Goal: Task Accomplishment & Management: Manage account settings

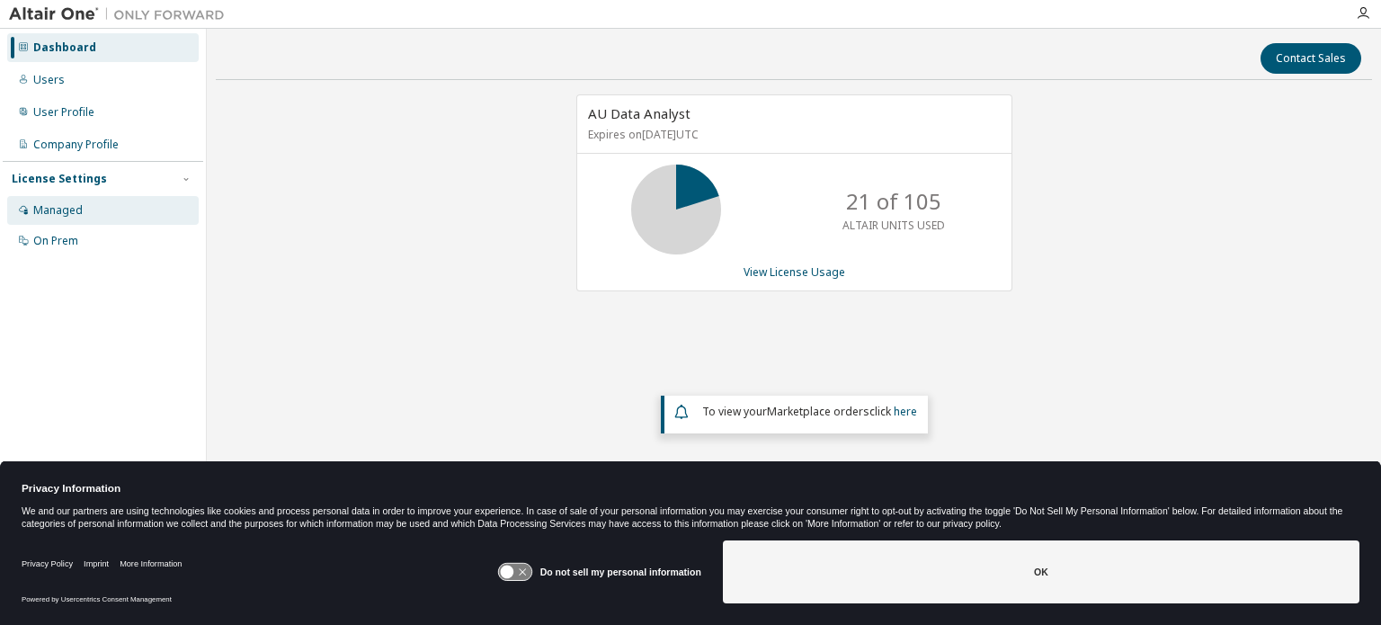
click at [67, 210] on div "Managed" at bounding box center [57, 210] width 49 height 14
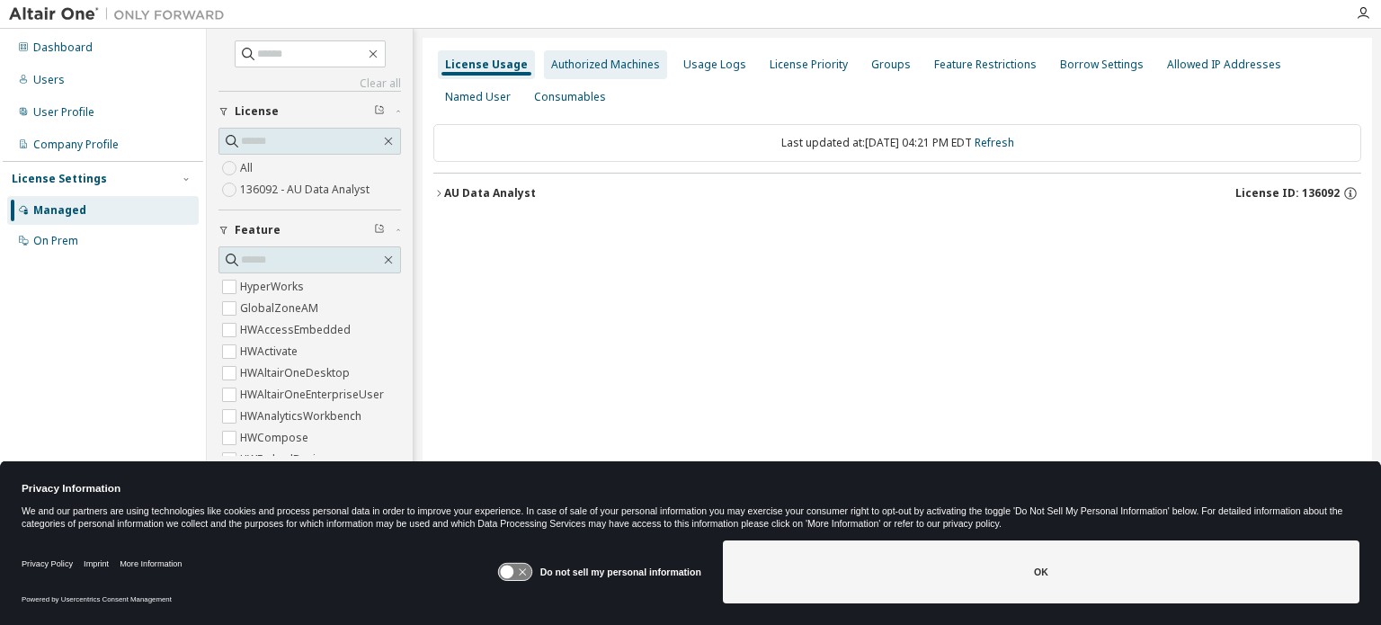
click at [583, 64] on div "Authorized Machines" at bounding box center [605, 65] width 109 height 14
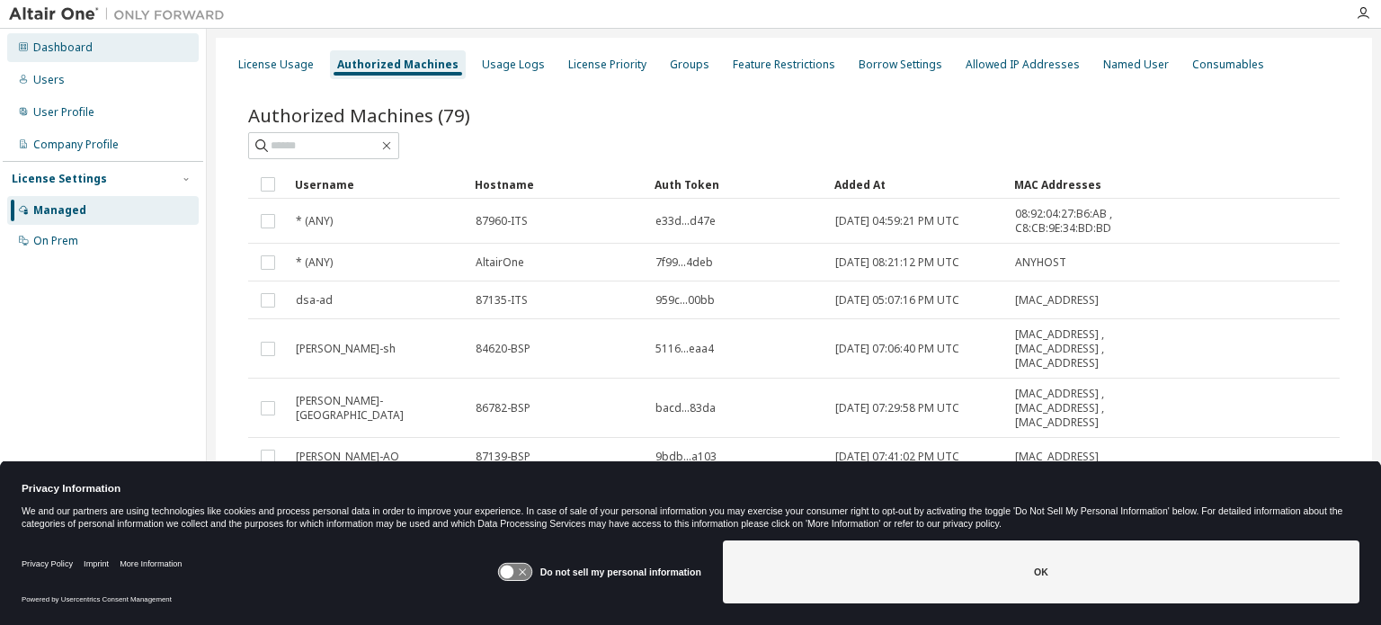
click at [61, 43] on div "Dashboard" at bounding box center [62, 47] width 59 height 14
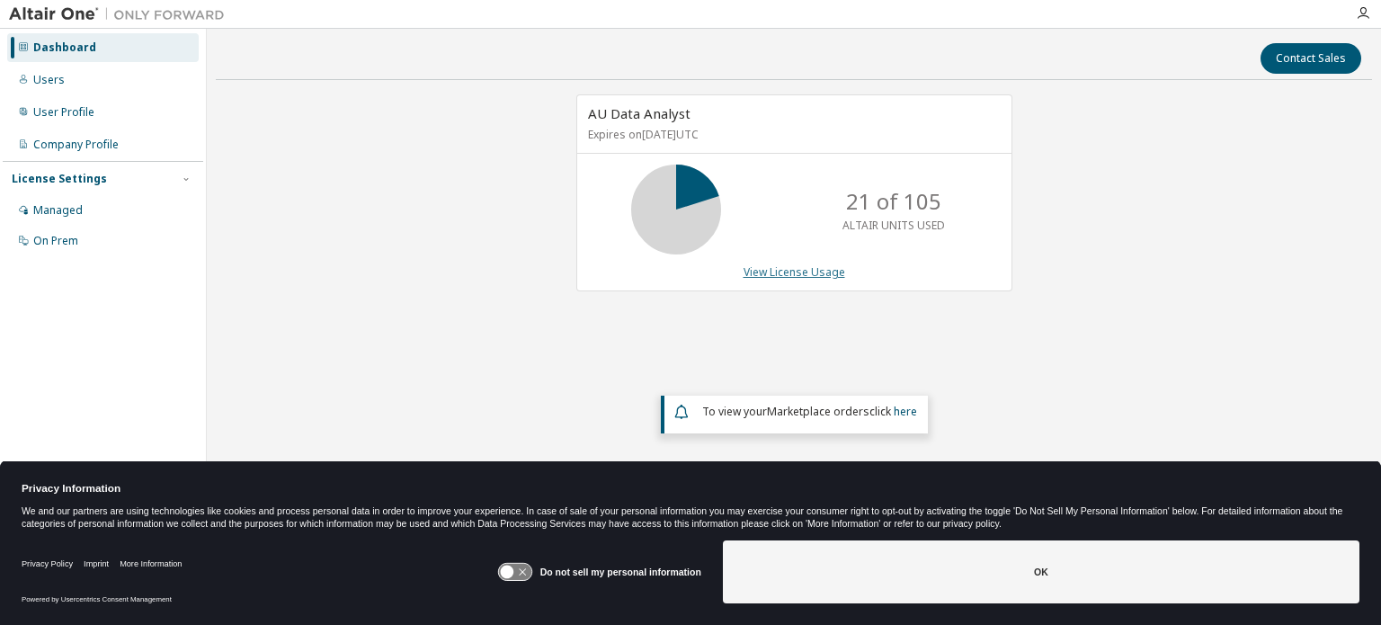
click at [824, 269] on link "View License Usage" at bounding box center [795, 271] width 102 height 15
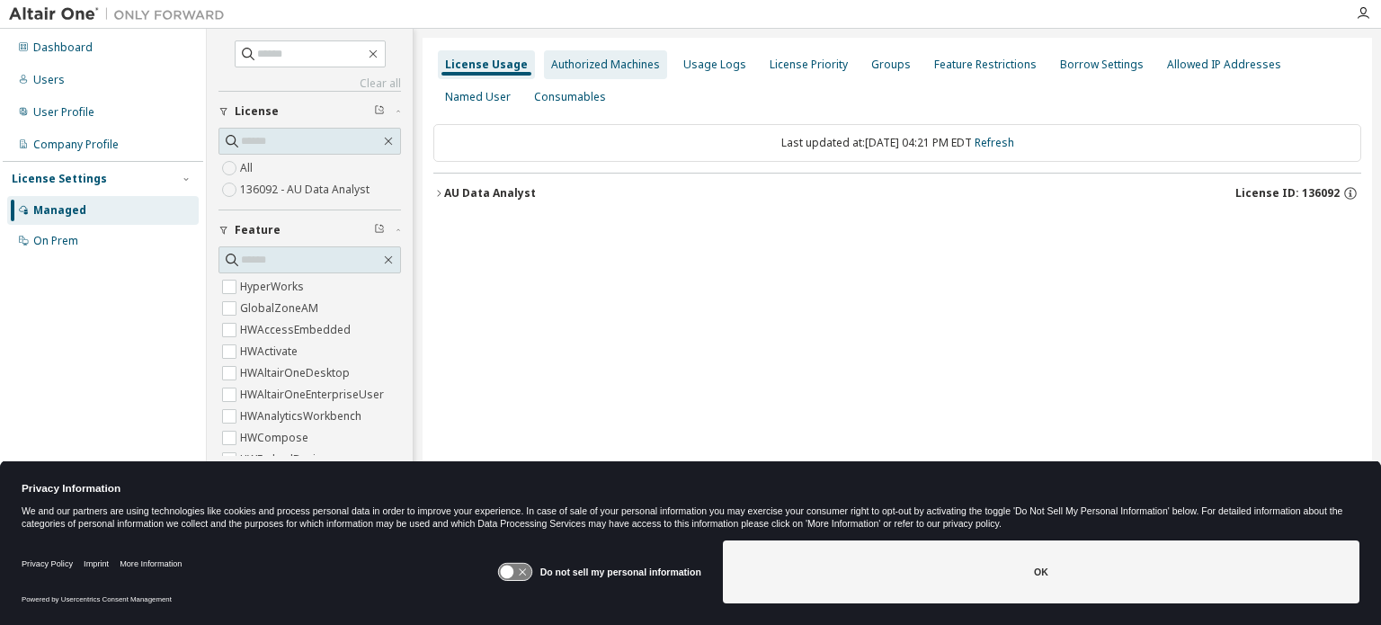
click at [601, 64] on div "Authorized Machines" at bounding box center [605, 65] width 109 height 14
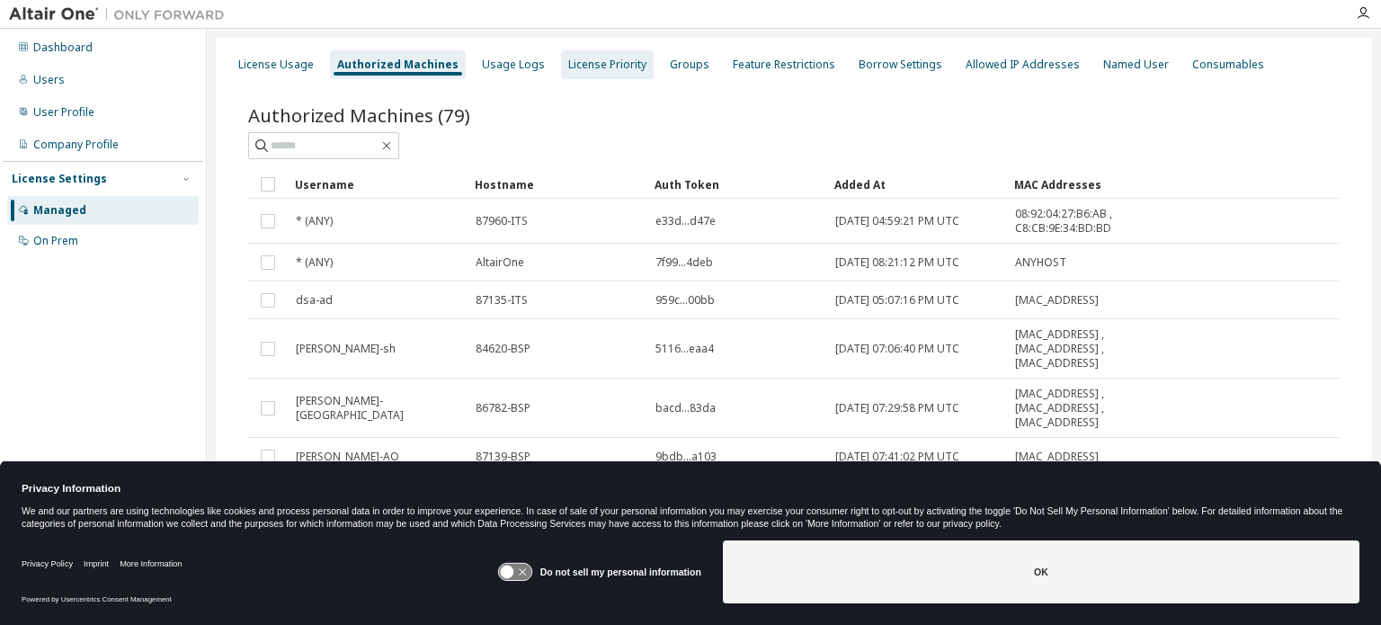
click at [599, 57] on div "License Priority" at bounding box center [607, 64] width 93 height 29
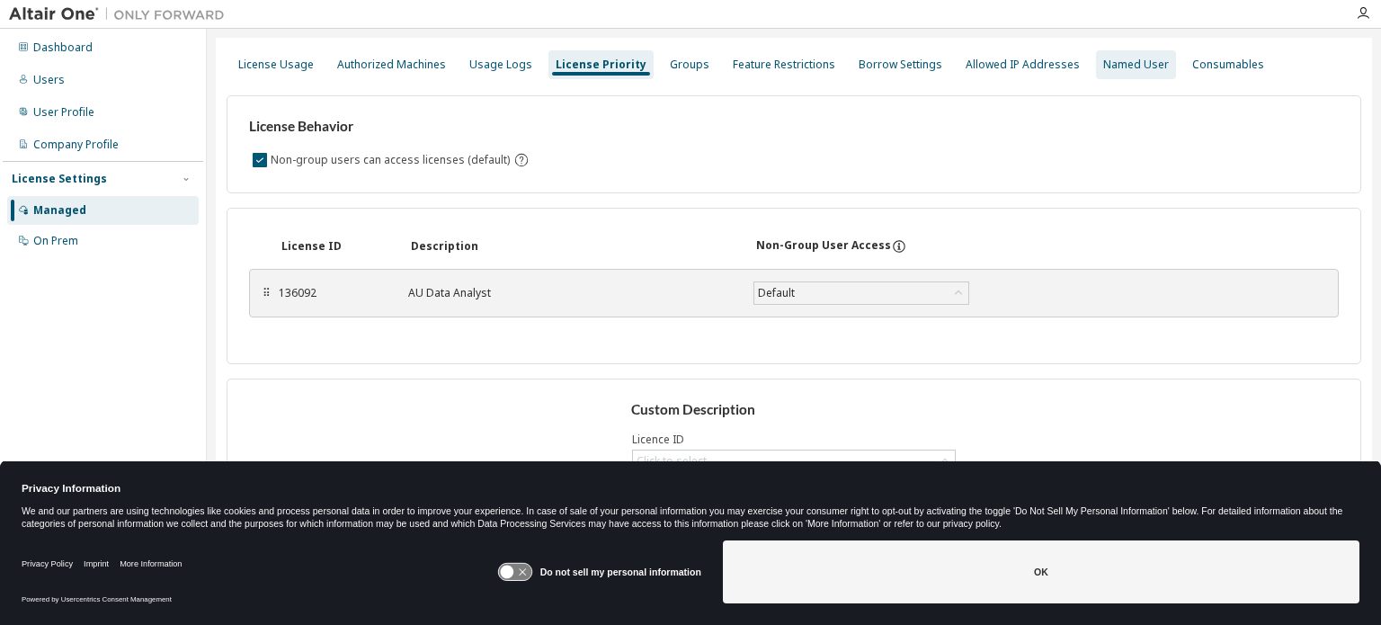
click at [890, 63] on div "Named User" at bounding box center [1136, 65] width 66 height 14
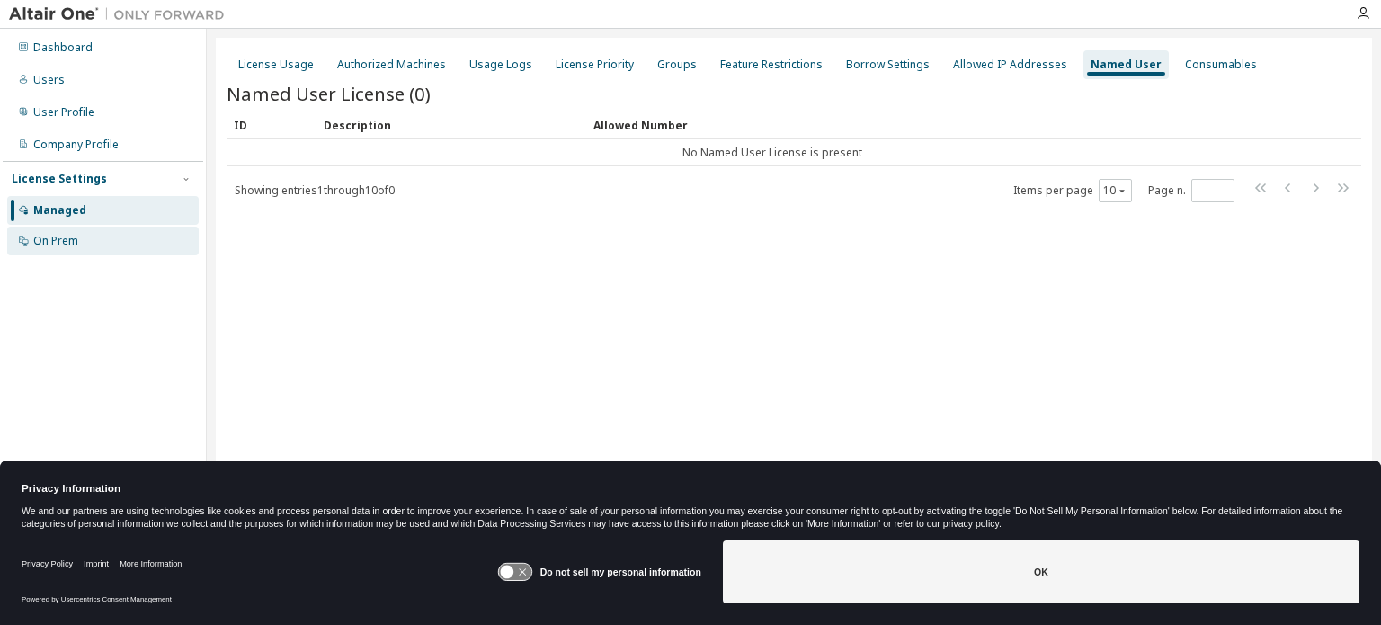
click at [45, 240] on div "On Prem" at bounding box center [55, 241] width 45 height 14
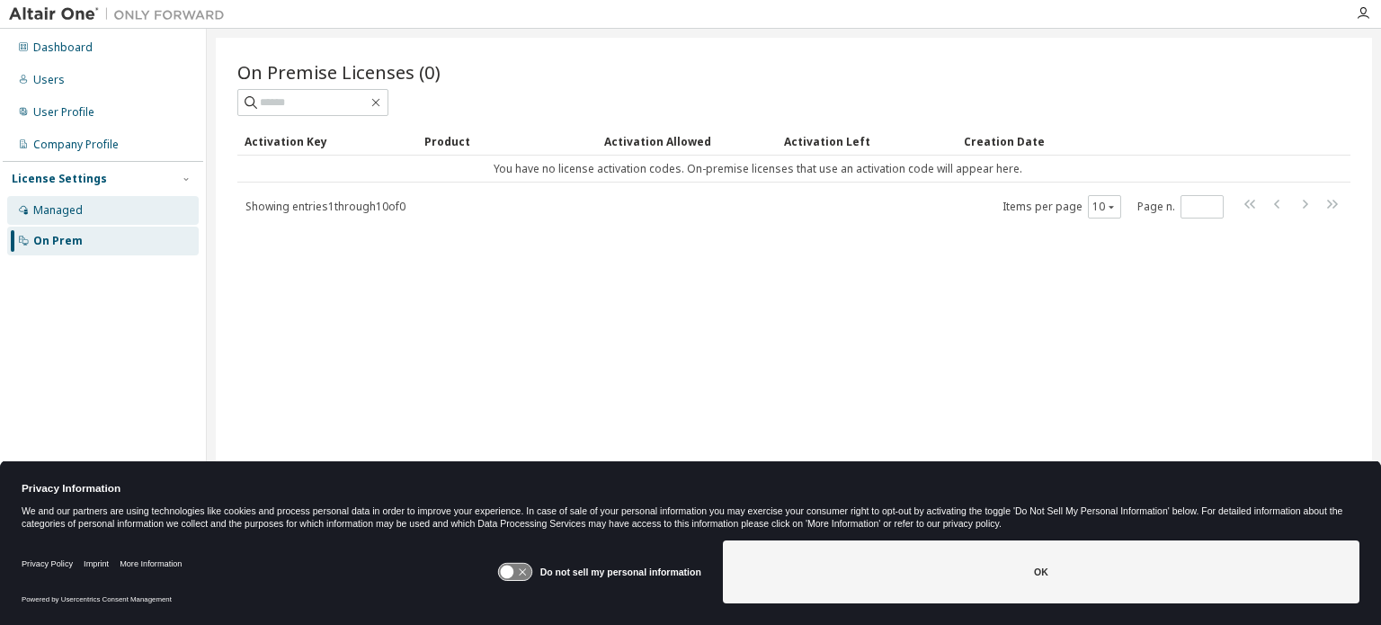
click at [52, 218] on div "Managed" at bounding box center [103, 210] width 192 height 29
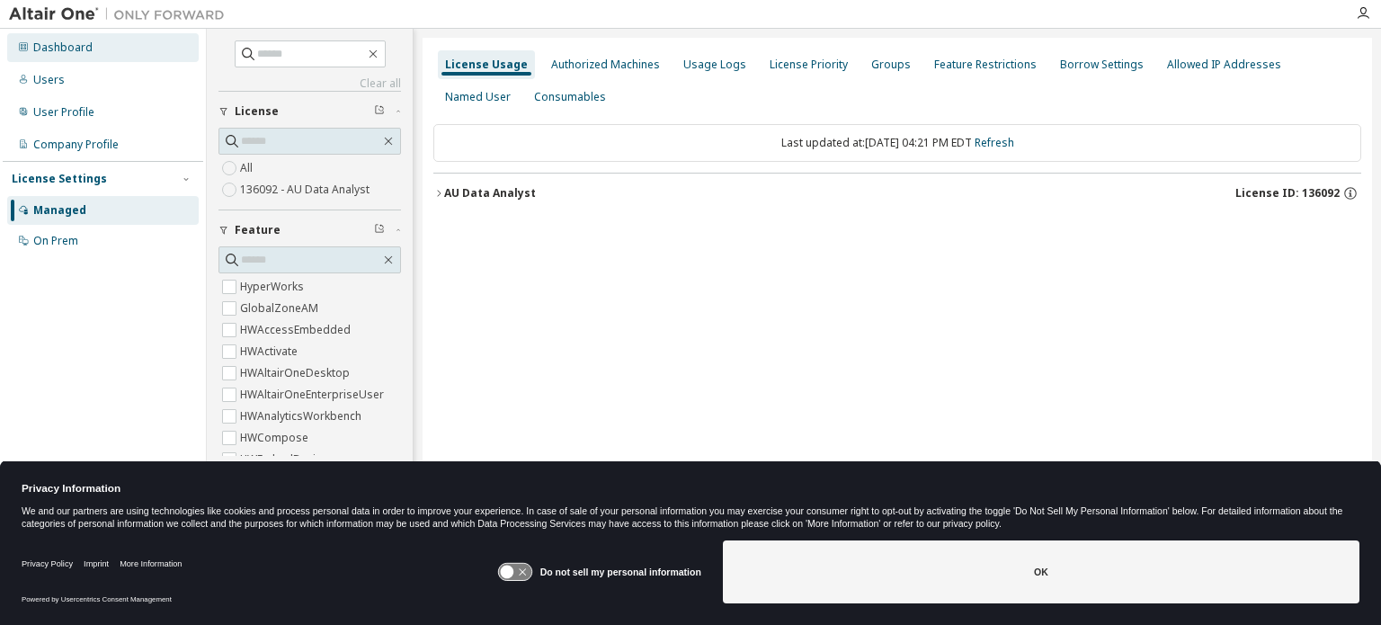
click at [33, 43] on div "Dashboard" at bounding box center [62, 47] width 59 height 14
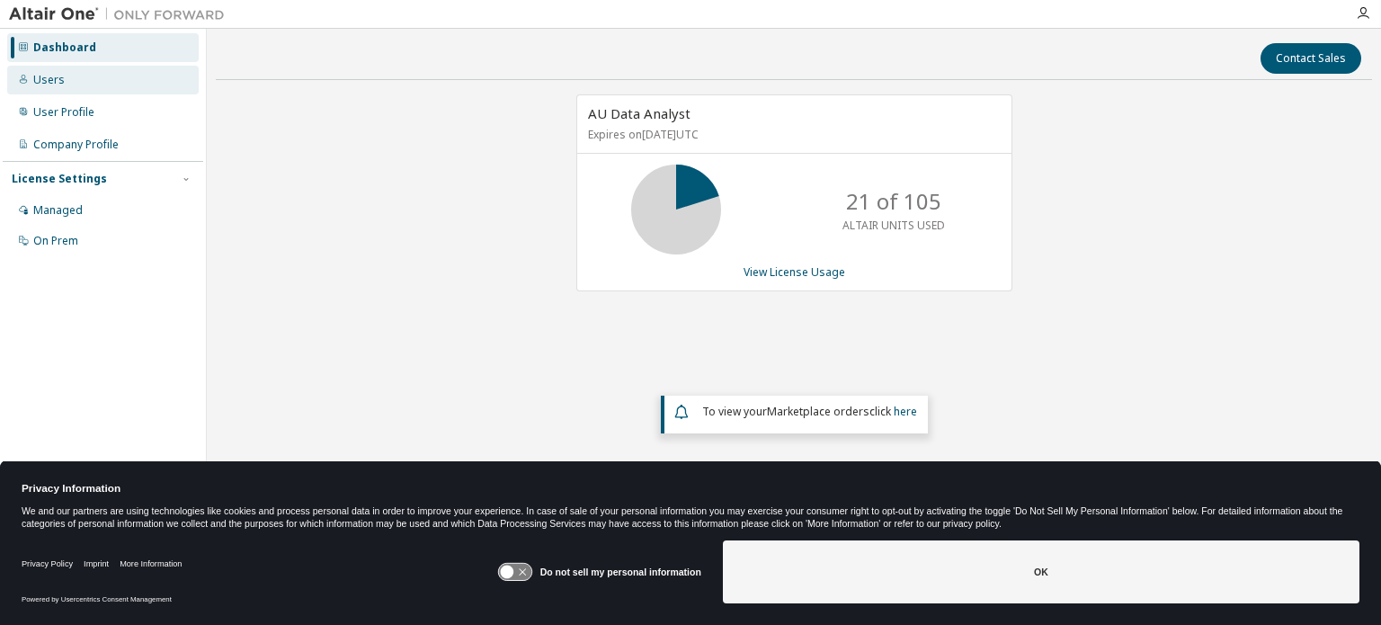
click at [57, 83] on div "Users" at bounding box center [48, 80] width 31 height 14
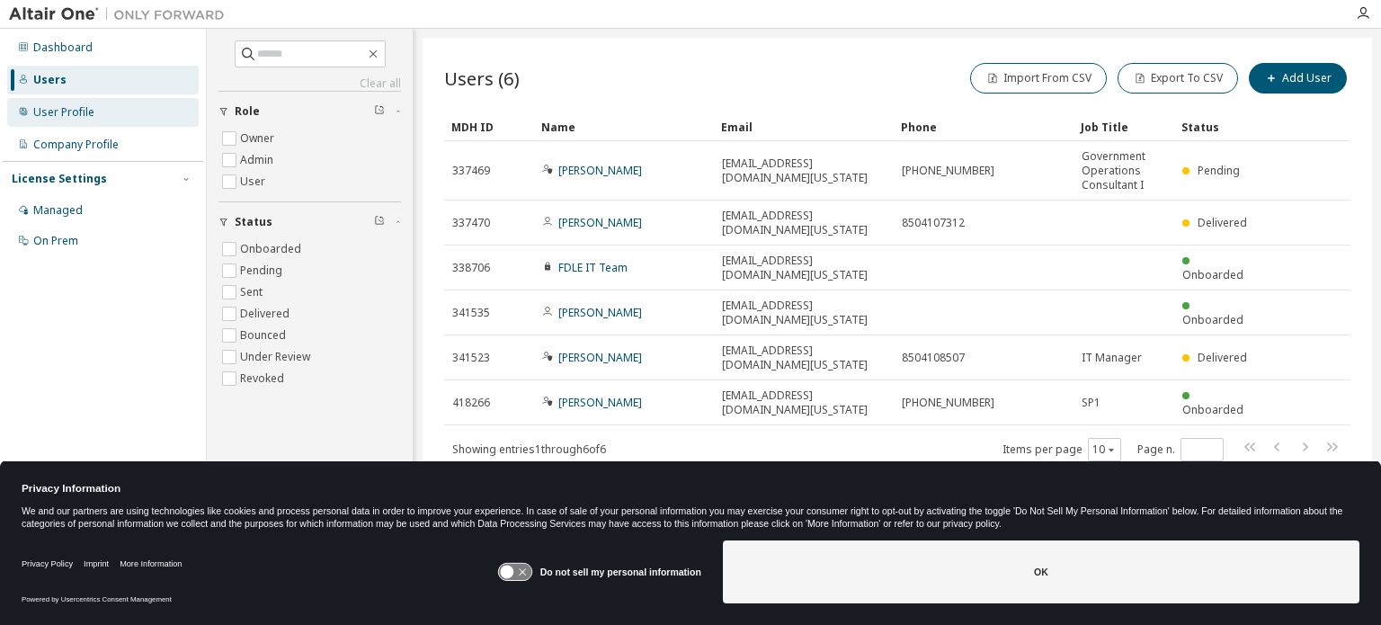
click at [53, 118] on div "User Profile" at bounding box center [63, 112] width 61 height 14
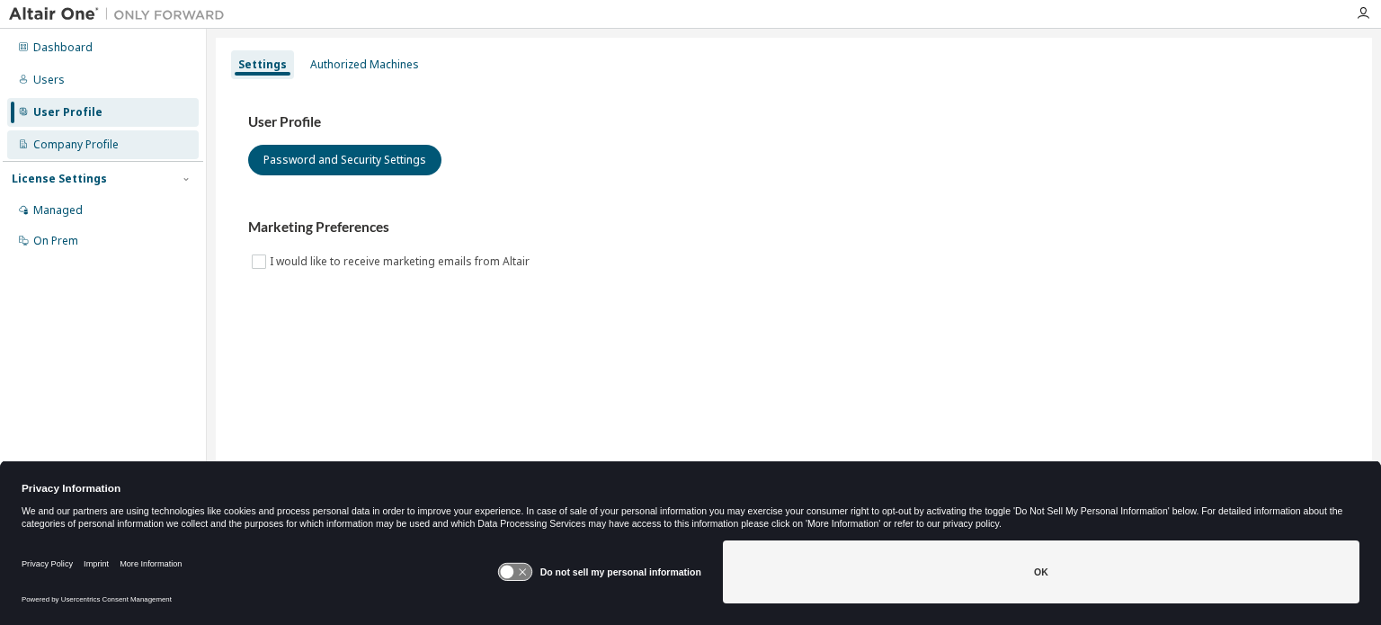
click at [50, 142] on div "Company Profile" at bounding box center [75, 145] width 85 height 14
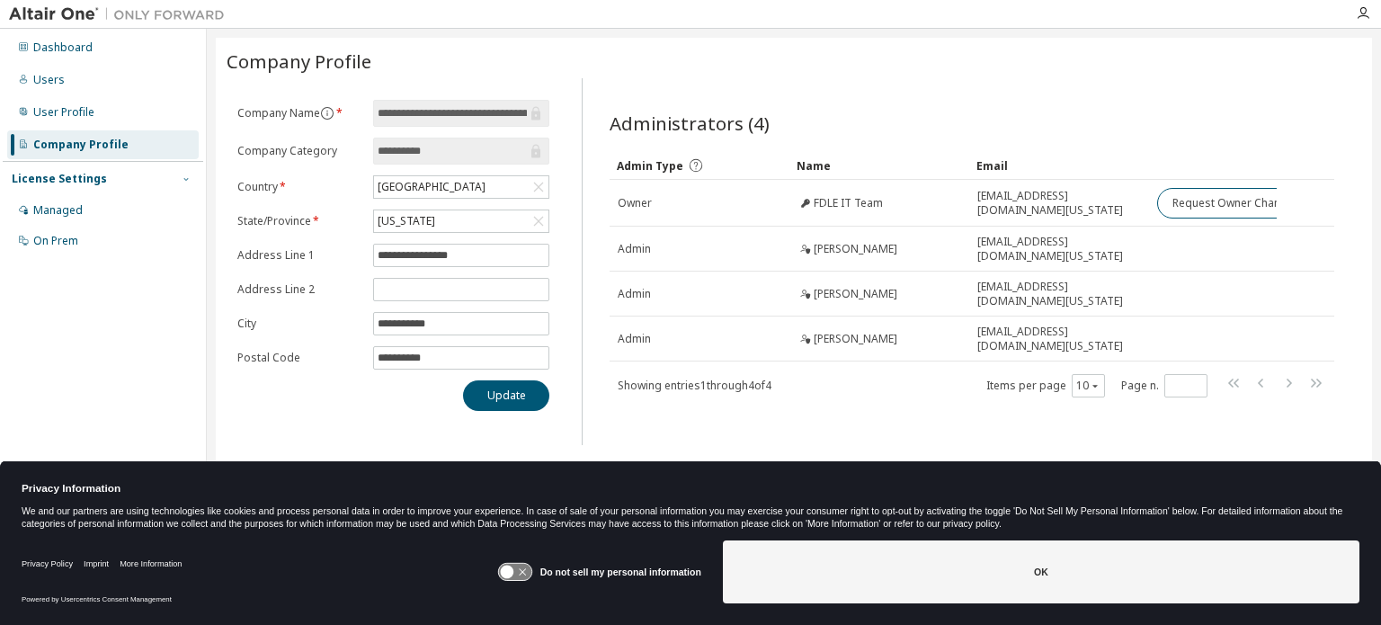
click at [187, 180] on icon "button" at bounding box center [185, 179] width 4 height 3
click at [187, 180] on icon "button" at bounding box center [186, 179] width 11 height 11
click at [42, 214] on div "Managed" at bounding box center [57, 210] width 49 height 14
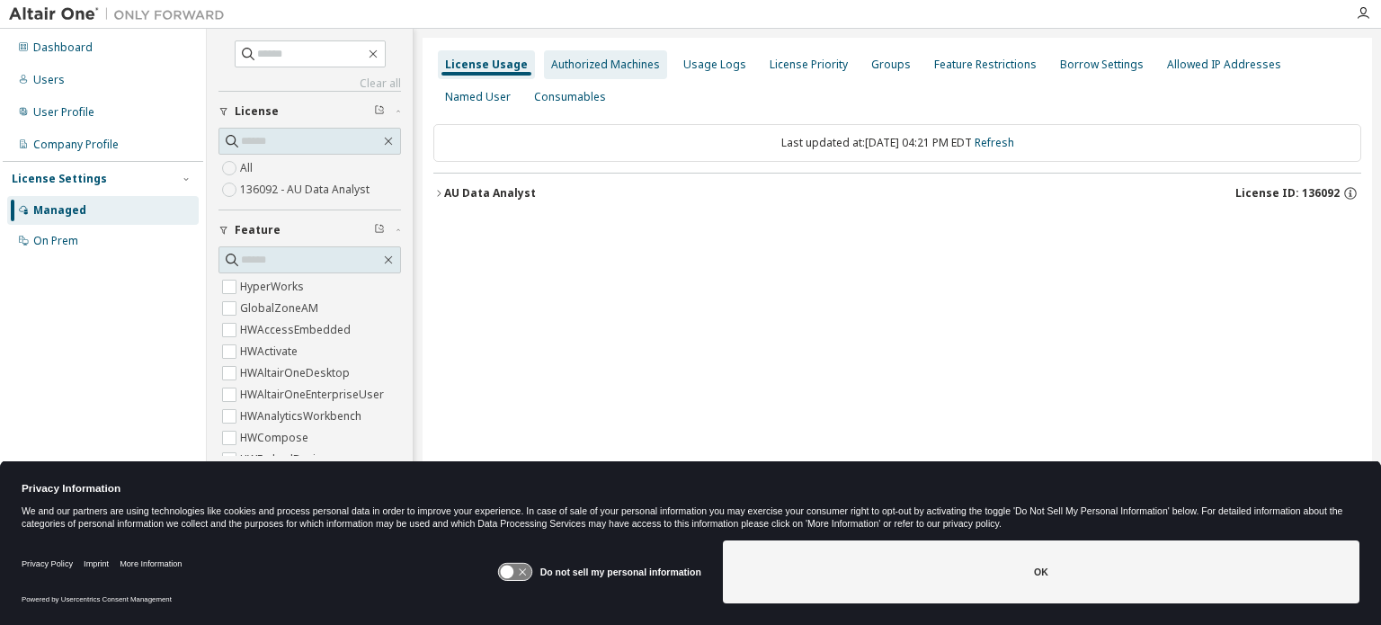
click at [587, 67] on div "Authorized Machines" at bounding box center [605, 65] width 109 height 14
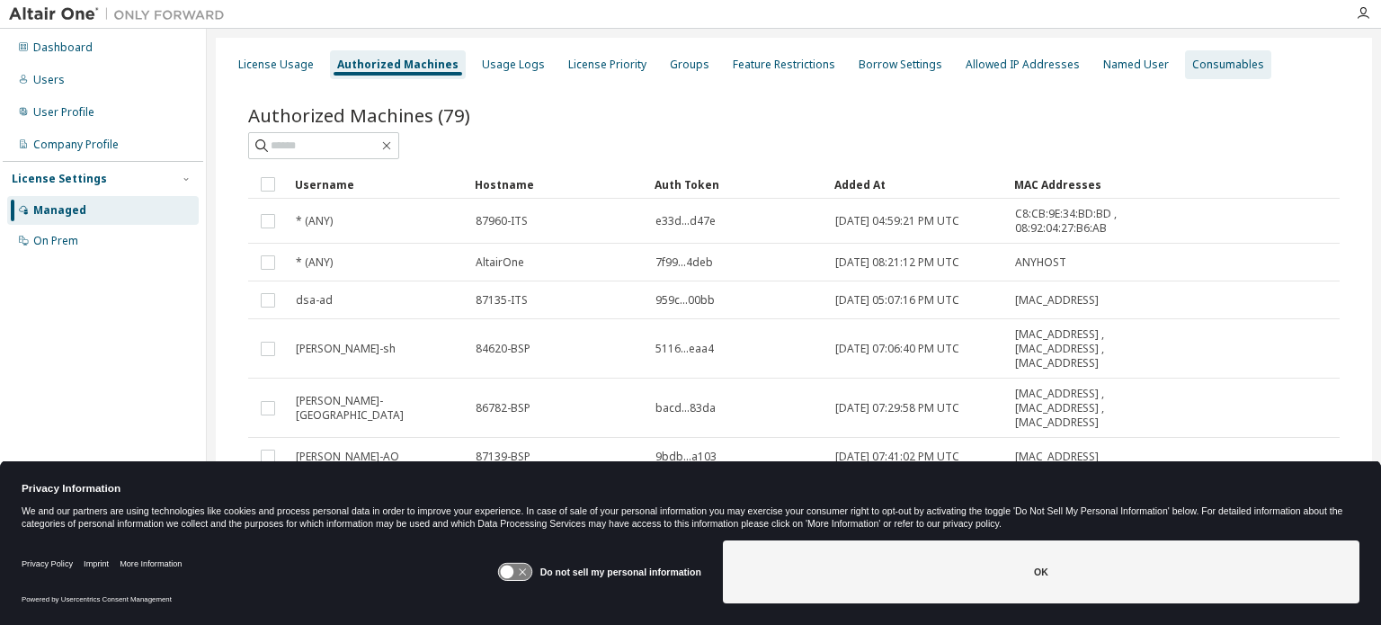
click at [890, 67] on div "Consumables" at bounding box center [1228, 65] width 72 height 14
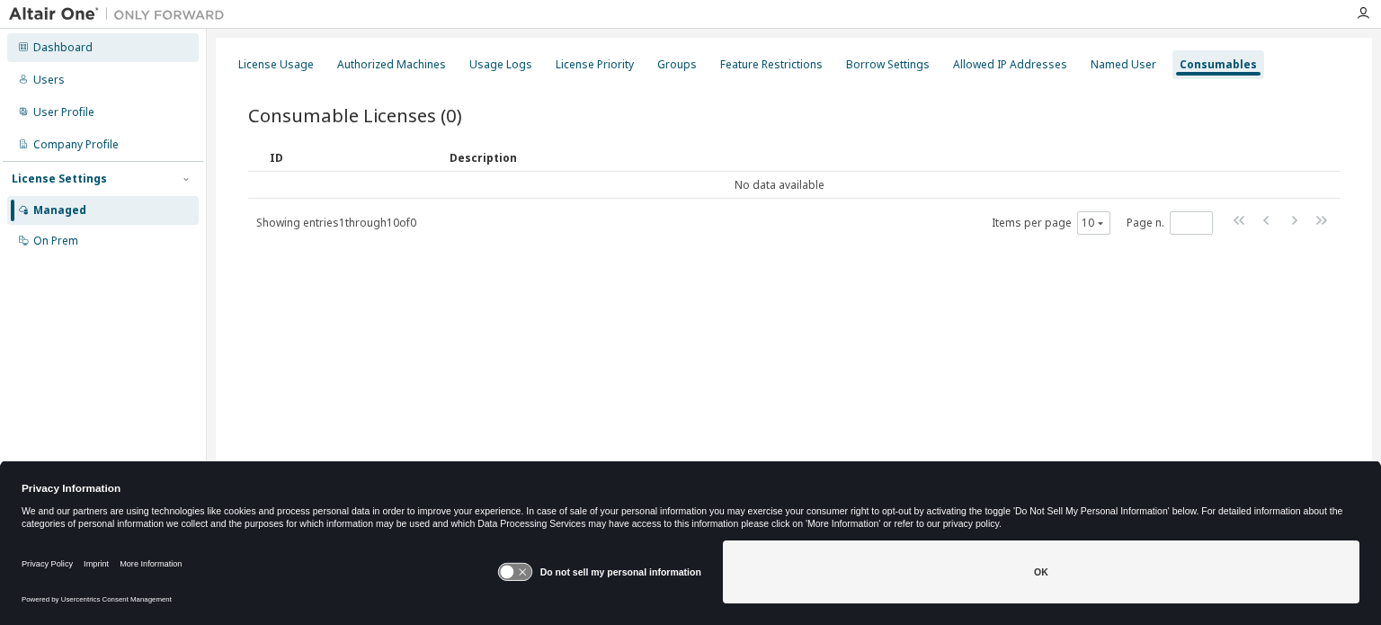
click at [58, 41] on div "Dashboard" at bounding box center [62, 47] width 59 height 14
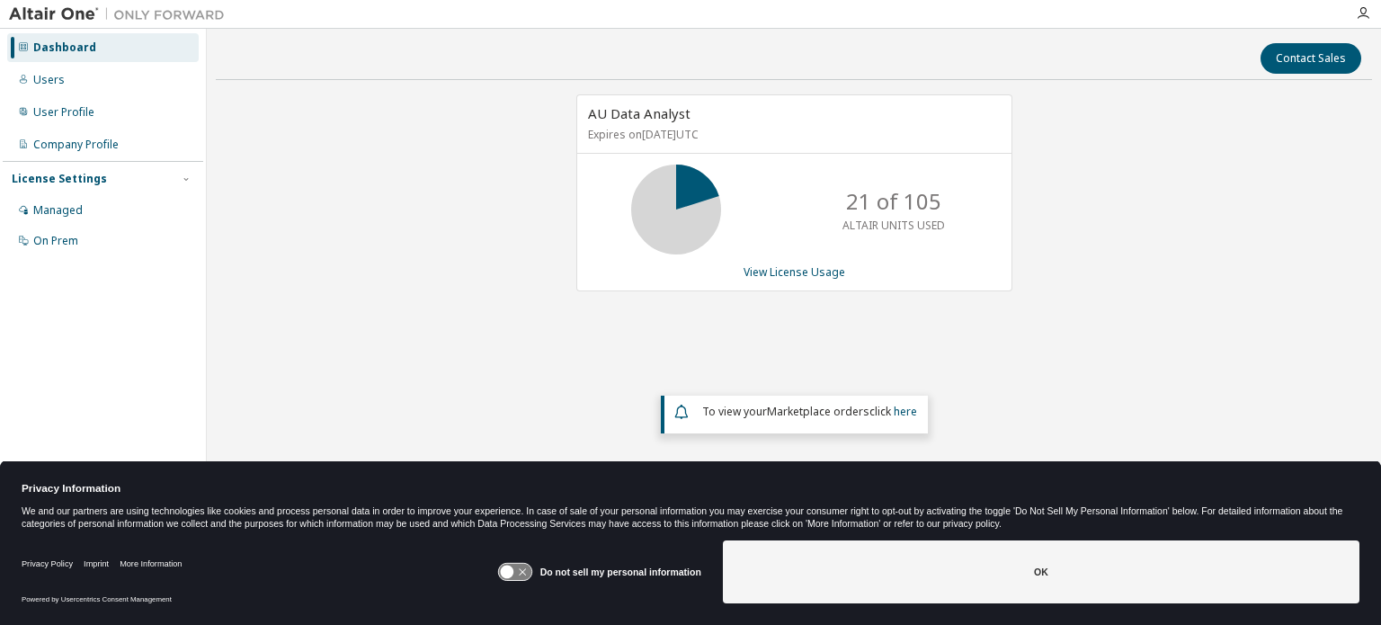
click at [699, 208] on icon at bounding box center [676, 209] width 45 height 45
click at [669, 111] on span "AU Data Analyst" at bounding box center [639, 113] width 102 height 18
click at [890, 12] on icon "button" at bounding box center [1363, 13] width 14 height 14
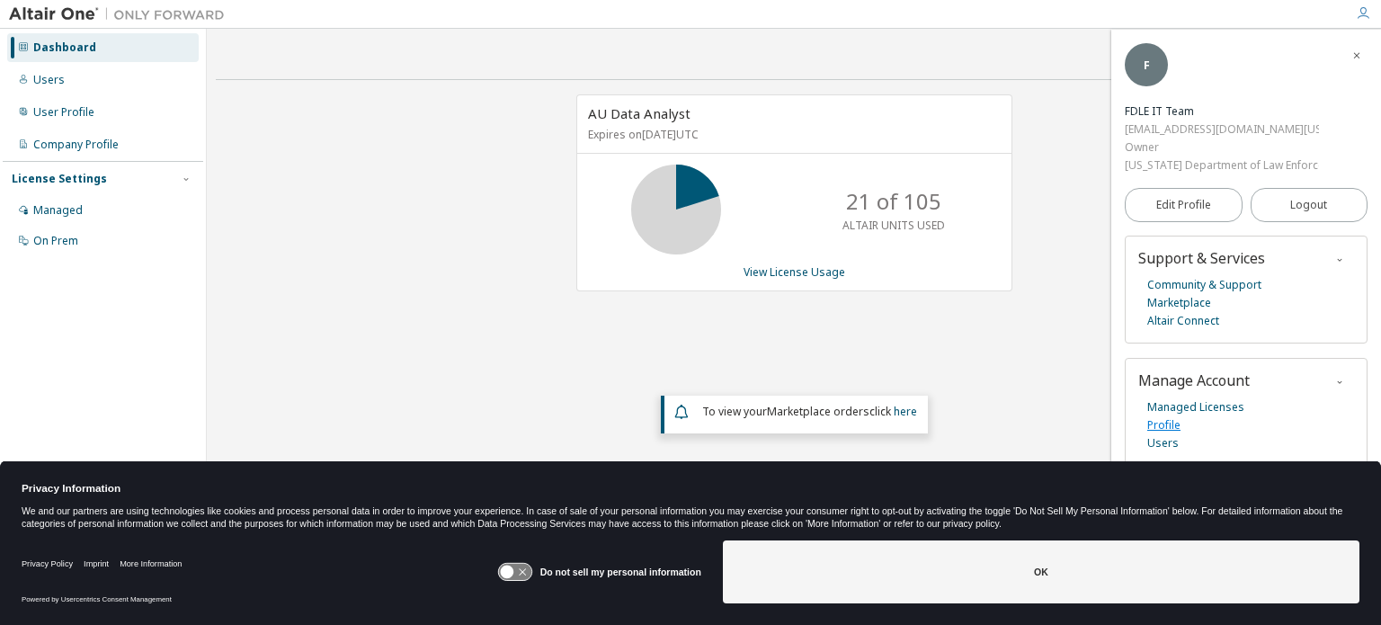
click at [890, 418] on link "Profile" at bounding box center [1163, 425] width 33 height 18
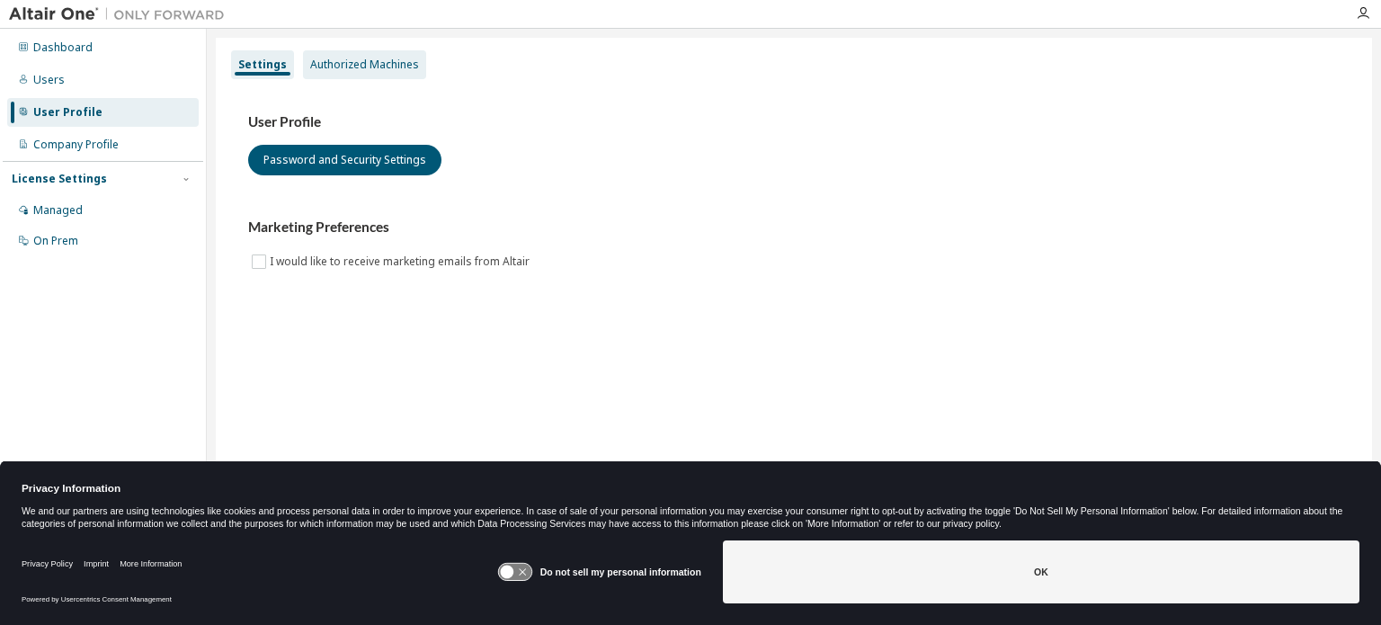
click at [332, 58] on div "Authorized Machines" at bounding box center [364, 65] width 109 height 14
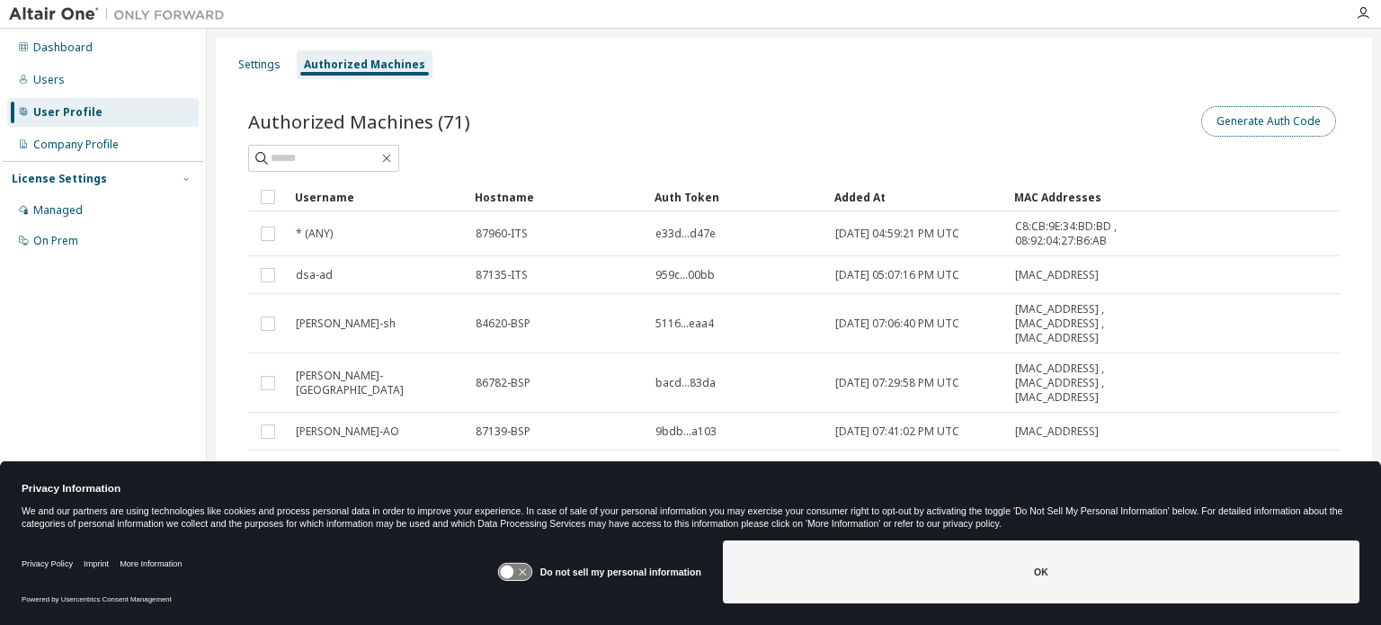
click at [1244, 124] on button "Generate Auth Code" at bounding box center [1268, 121] width 135 height 31
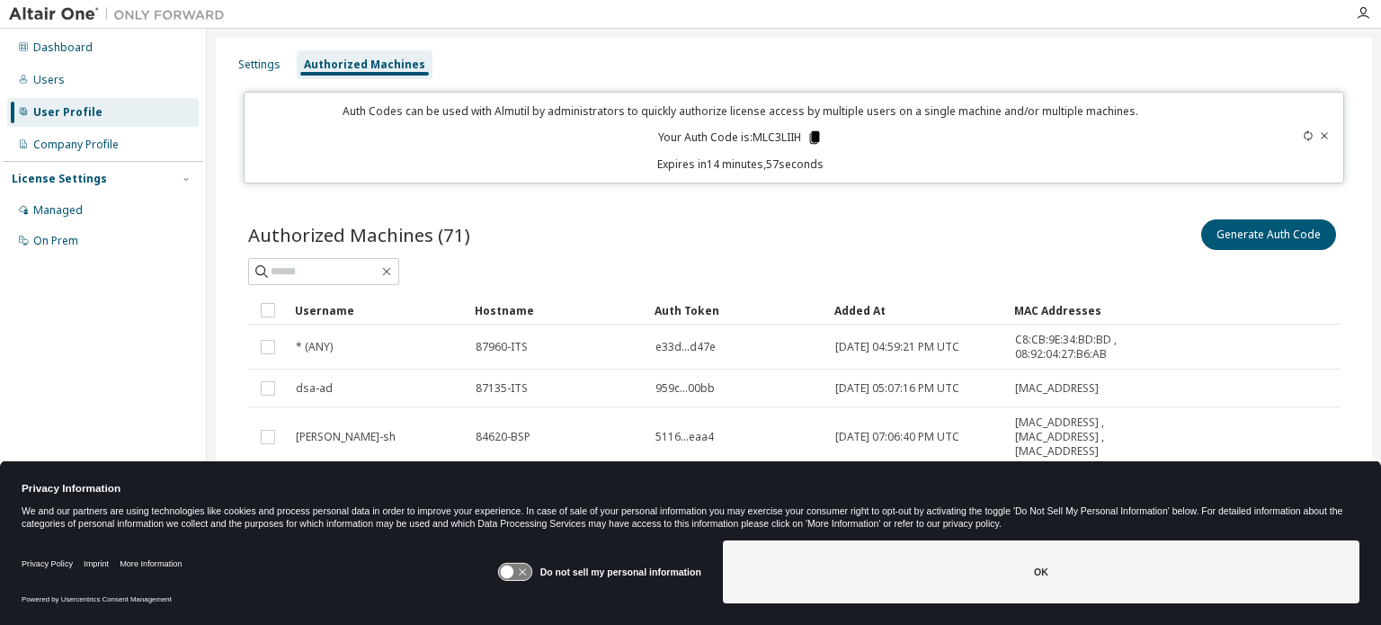
click at [809, 136] on icon at bounding box center [814, 137] width 10 height 13
click at [1362, 11] on icon "button" at bounding box center [1363, 13] width 14 height 14
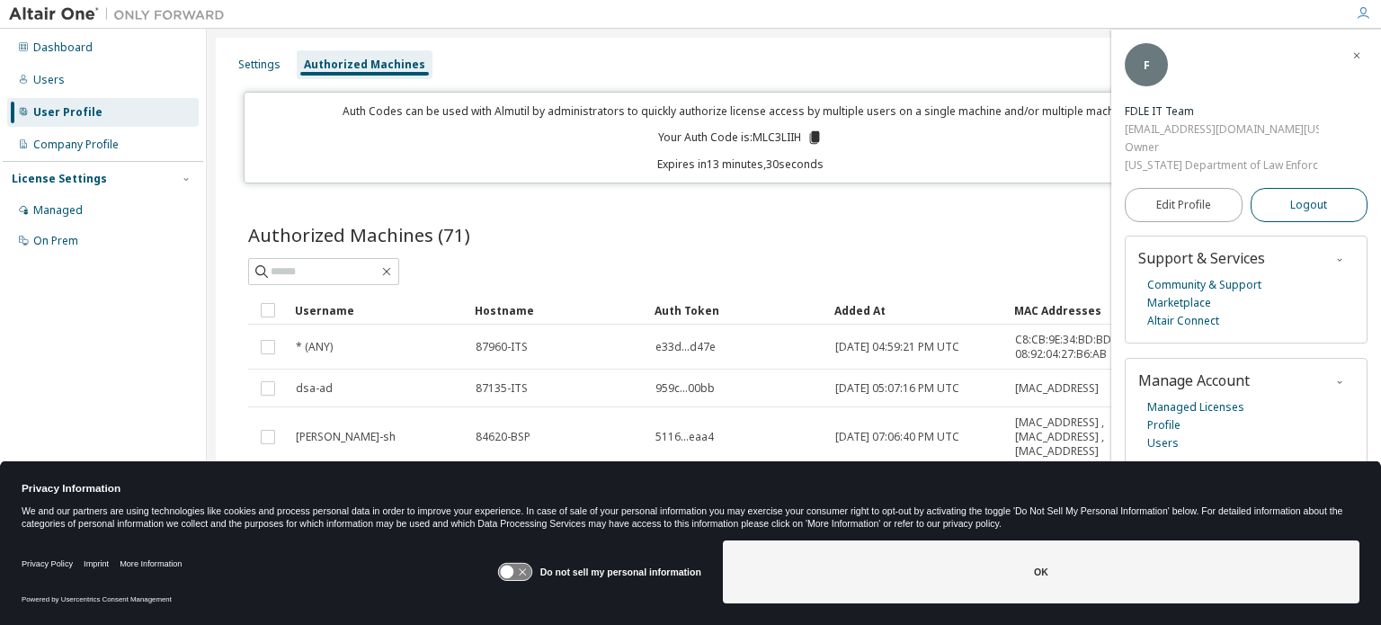
click at [1284, 192] on button "Logout" at bounding box center [1310, 205] width 118 height 34
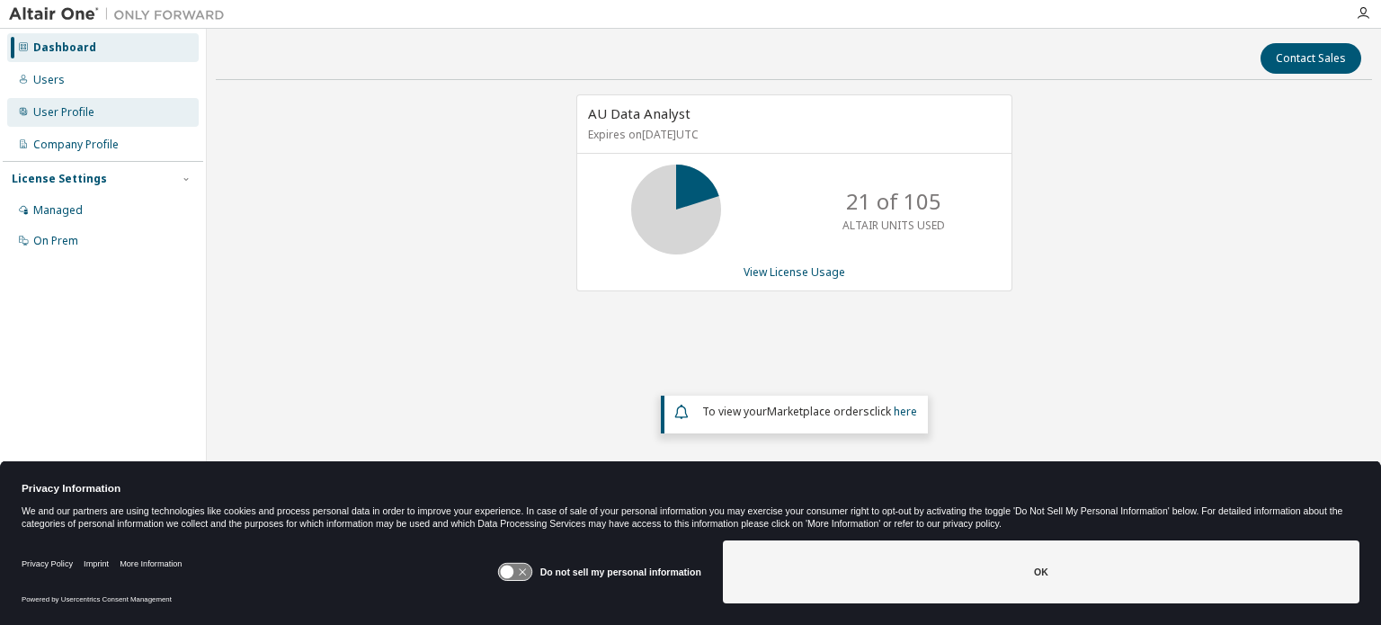
click at [65, 111] on div "User Profile" at bounding box center [63, 112] width 61 height 14
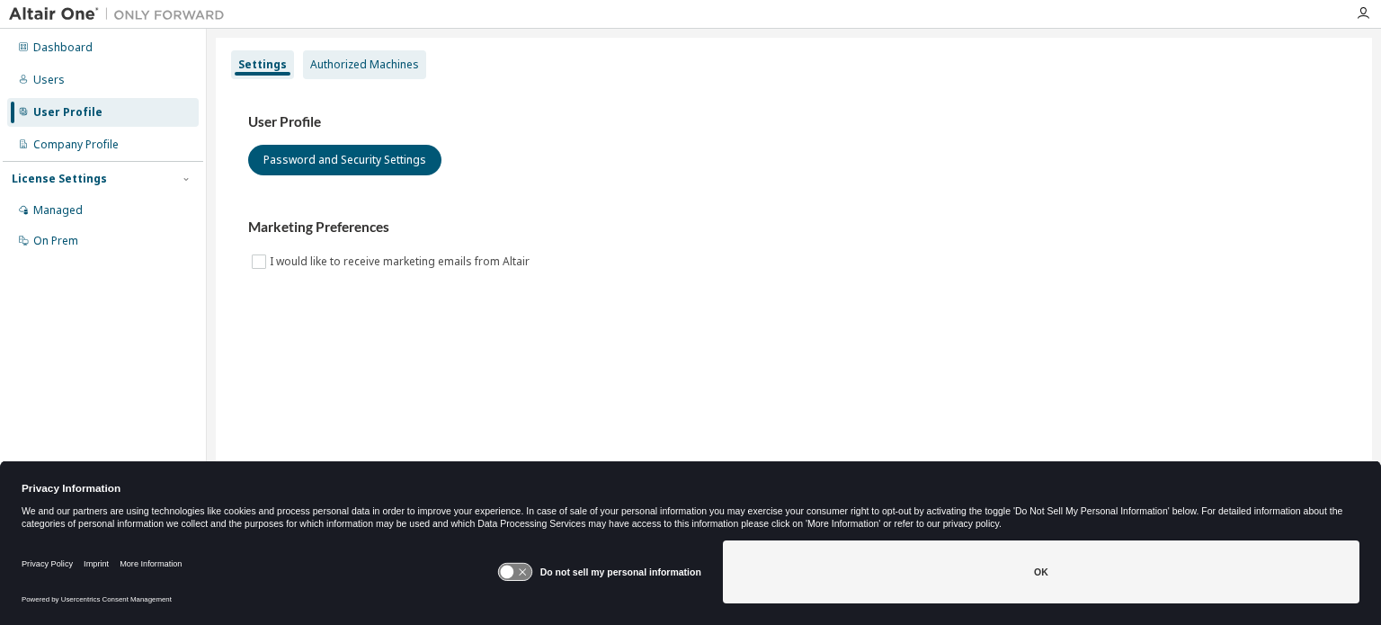
click at [361, 53] on div "Authorized Machines" at bounding box center [364, 64] width 123 height 29
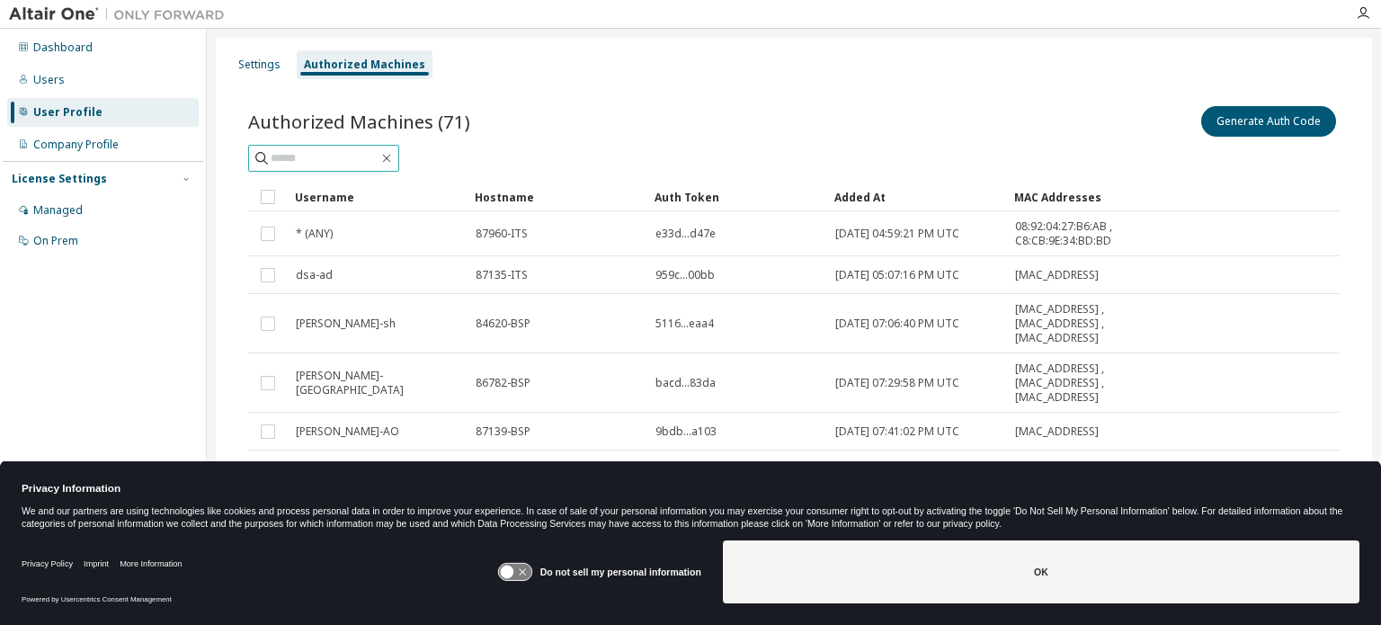
click at [363, 158] on input "text" at bounding box center [325, 158] width 108 height 18
type input "*****"
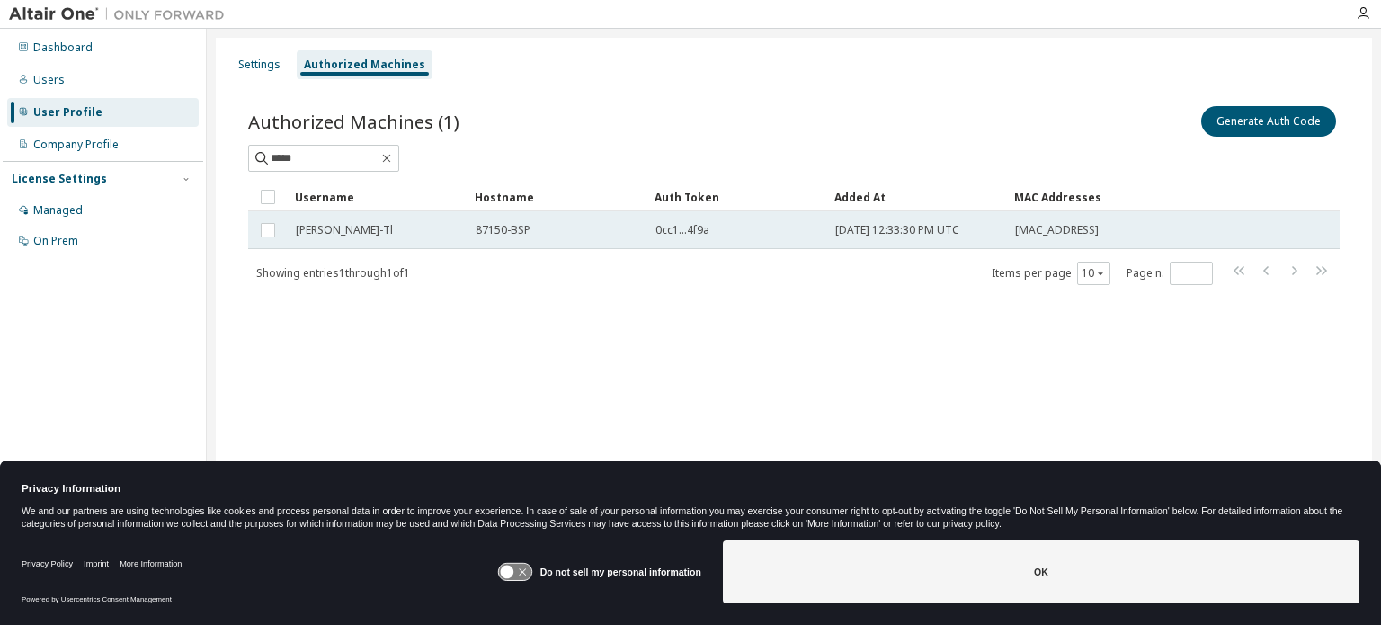
click at [378, 230] on div "[PERSON_NAME]-Tl" at bounding box center [378, 230] width 164 height 14
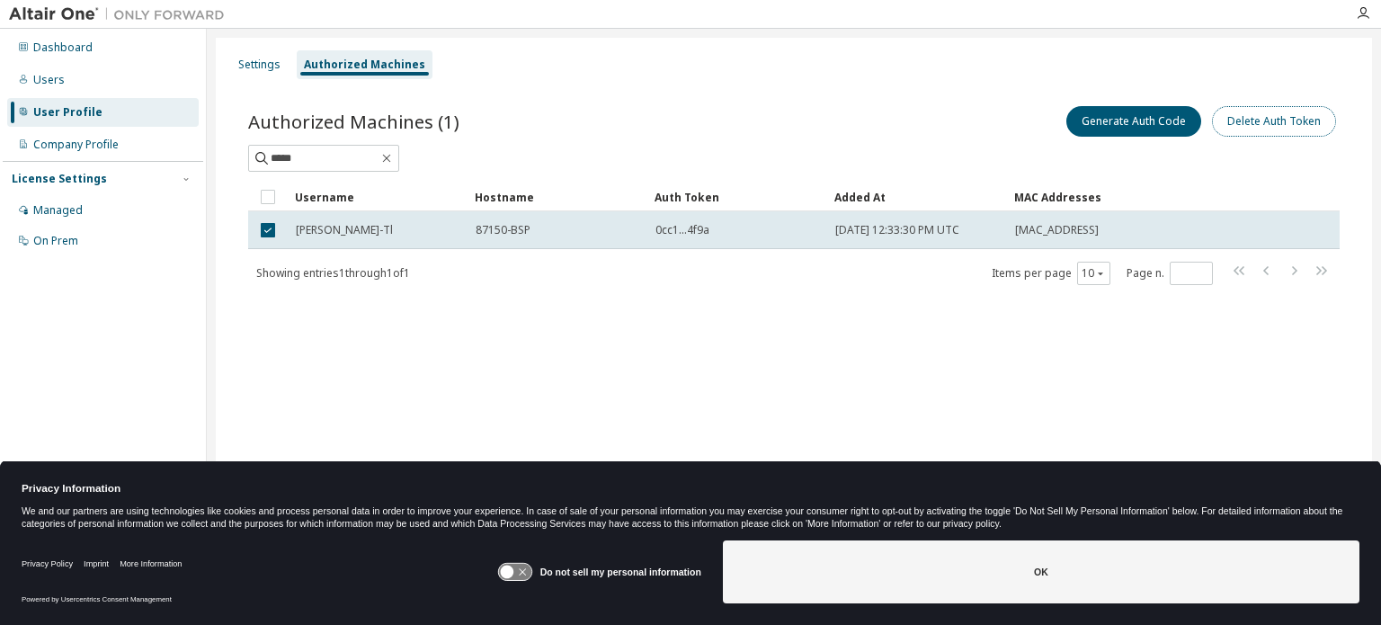
click at [1297, 125] on button "Delete Auth Token" at bounding box center [1274, 121] width 124 height 31
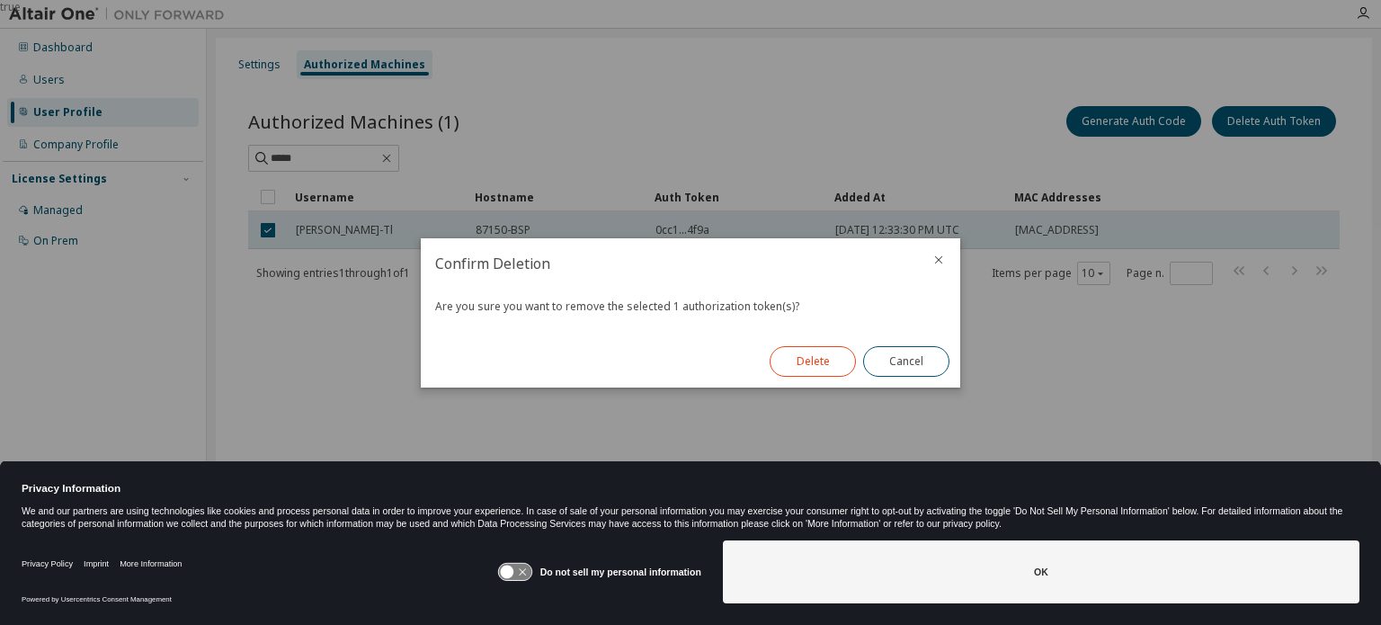
click at [802, 361] on button "Delete" at bounding box center [813, 361] width 86 height 31
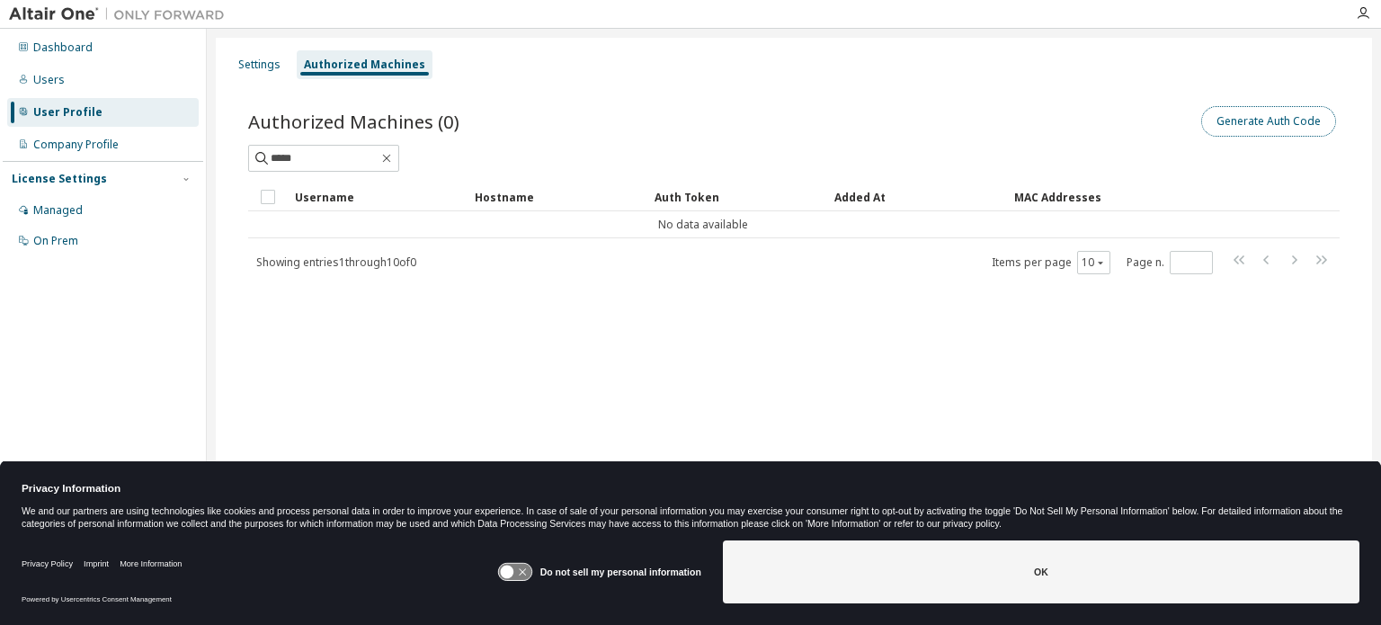
click at [1304, 118] on button "Generate Auth Code" at bounding box center [1268, 121] width 135 height 31
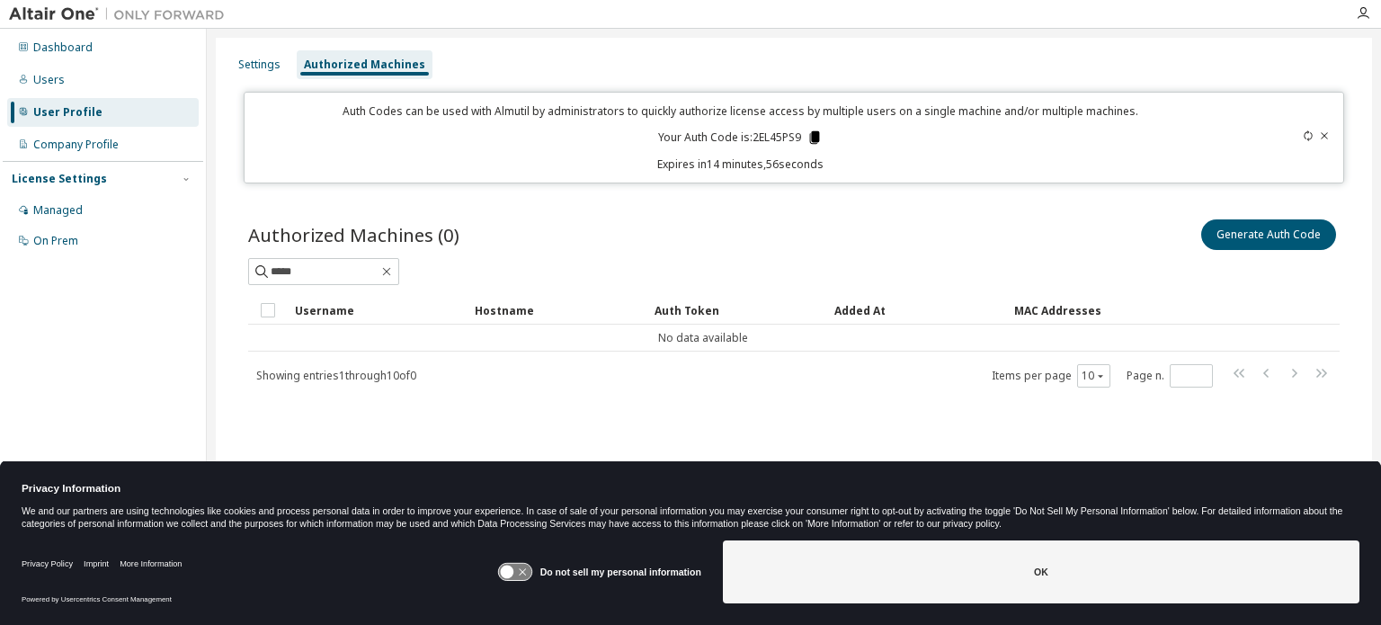
click at [812, 134] on icon at bounding box center [814, 137] width 10 height 13
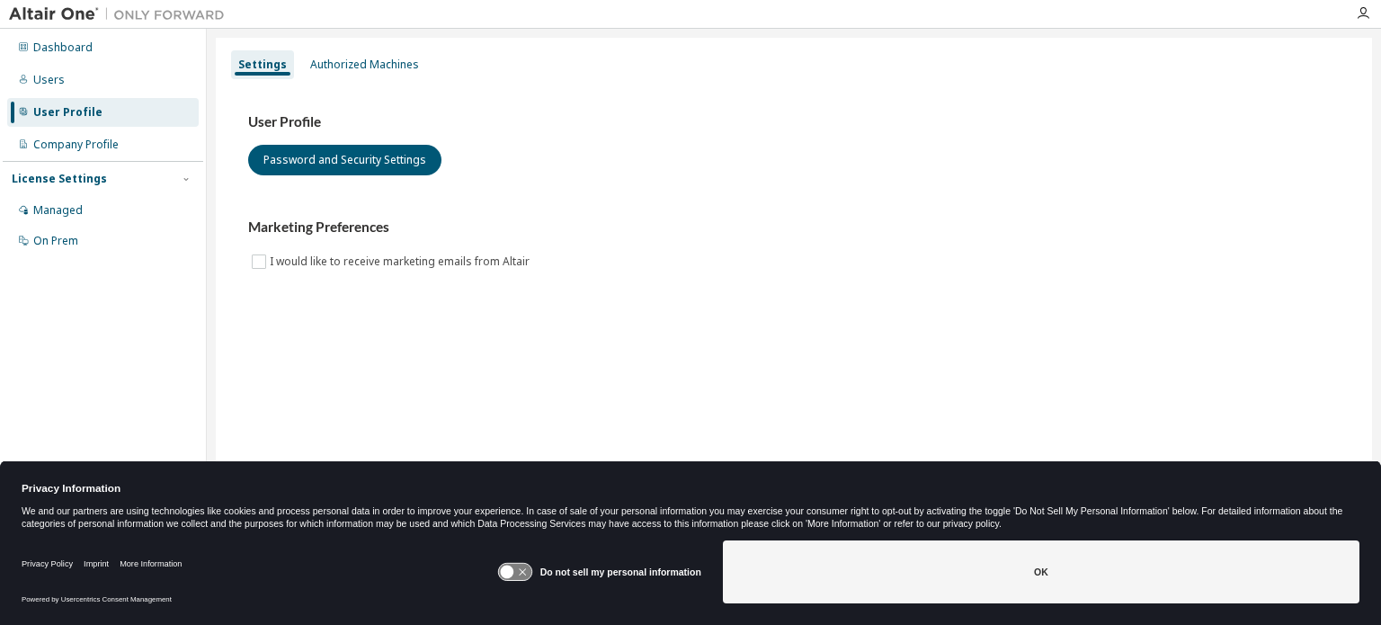
drag, startPoint x: 1350, startPoint y: 0, endPoint x: 1020, endPoint y: 65, distance: 337.1
click at [1020, 65] on div "Settings Authorized Machines" at bounding box center [794, 65] width 1135 height 32
click at [1359, 15] on icon "button" at bounding box center [1363, 13] width 14 height 14
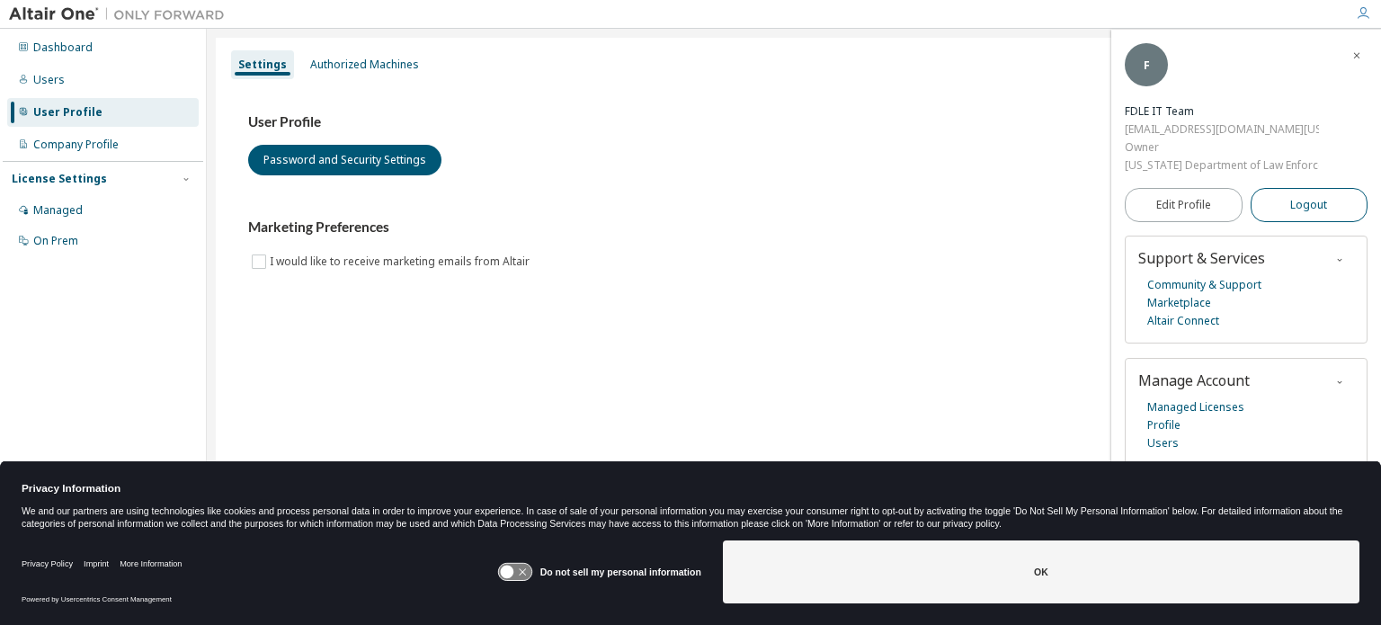
click at [1287, 207] on button "Logout" at bounding box center [1310, 205] width 118 height 34
